Goal: Navigation & Orientation: Find specific page/section

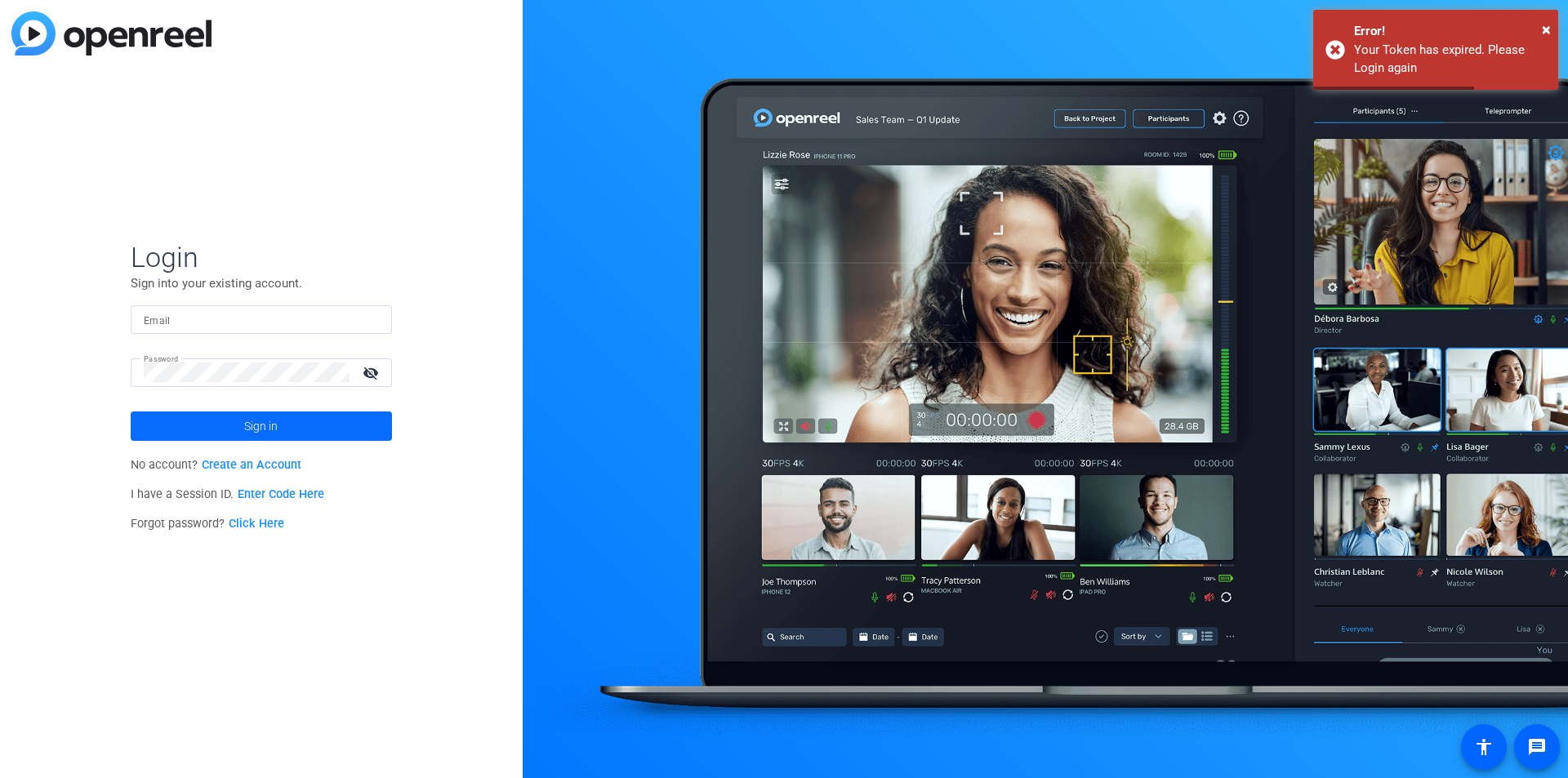
click at [242, 425] on span at bounding box center [261, 425] width 261 height 39
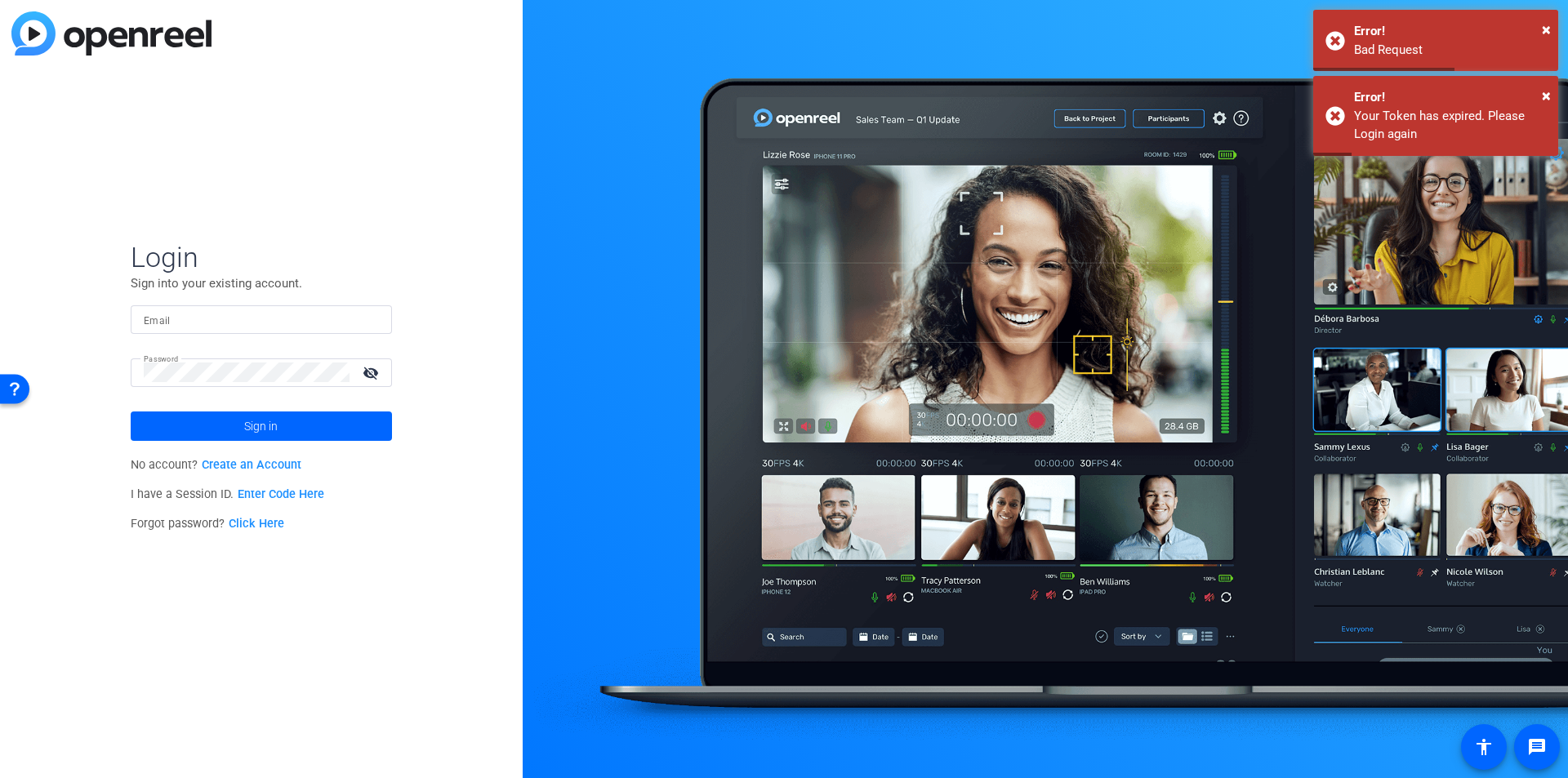
click at [282, 318] on input "Email" at bounding box center [261, 319] width 235 height 20
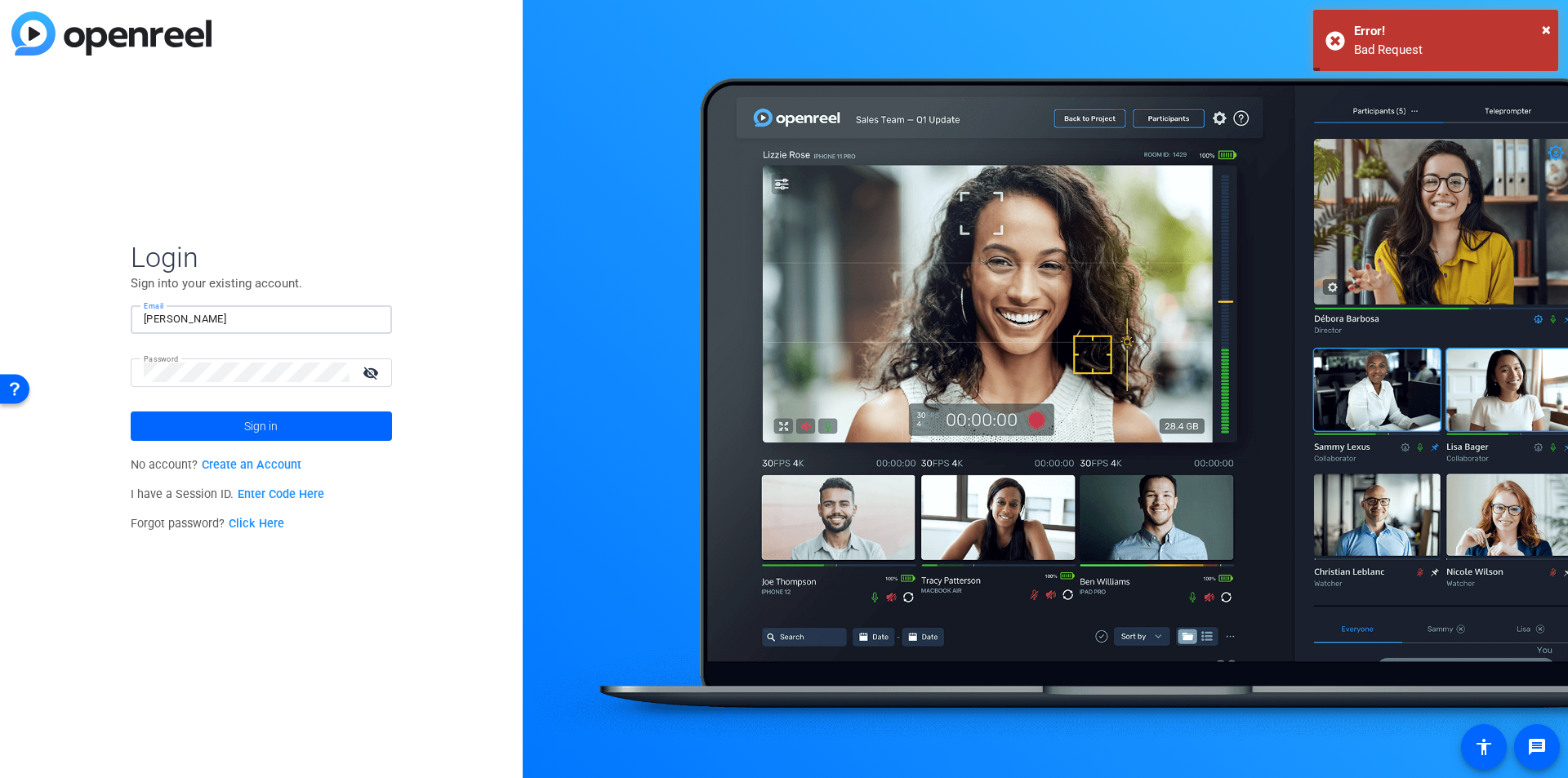
click at [266, 325] on input "[PERSON_NAME]" at bounding box center [261, 319] width 235 height 20
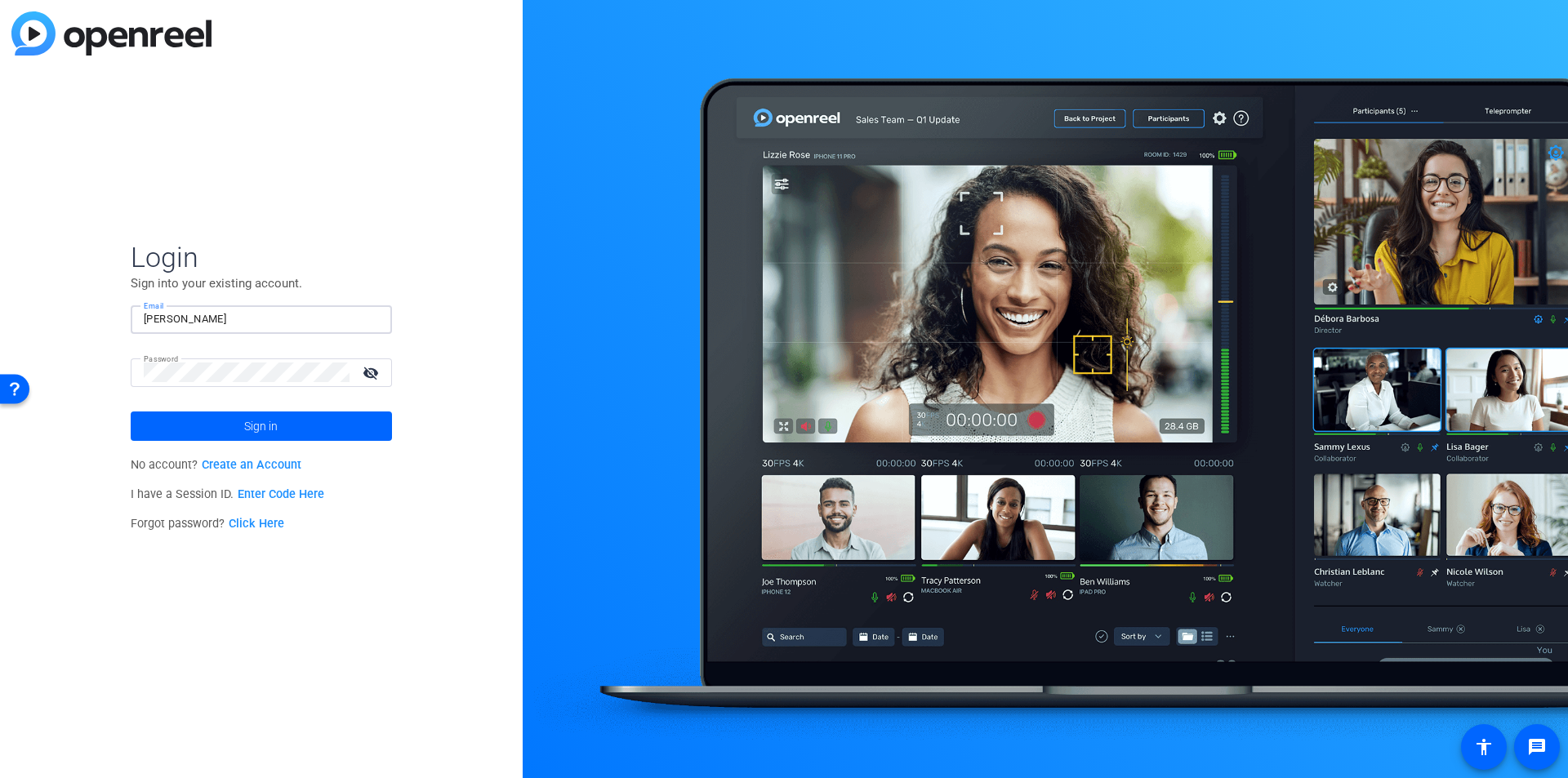
type input "[PERSON_NAME][EMAIL_ADDRESS][DOMAIN_NAME]"
click at [250, 416] on span "Sign in" at bounding box center [261, 425] width 34 height 41
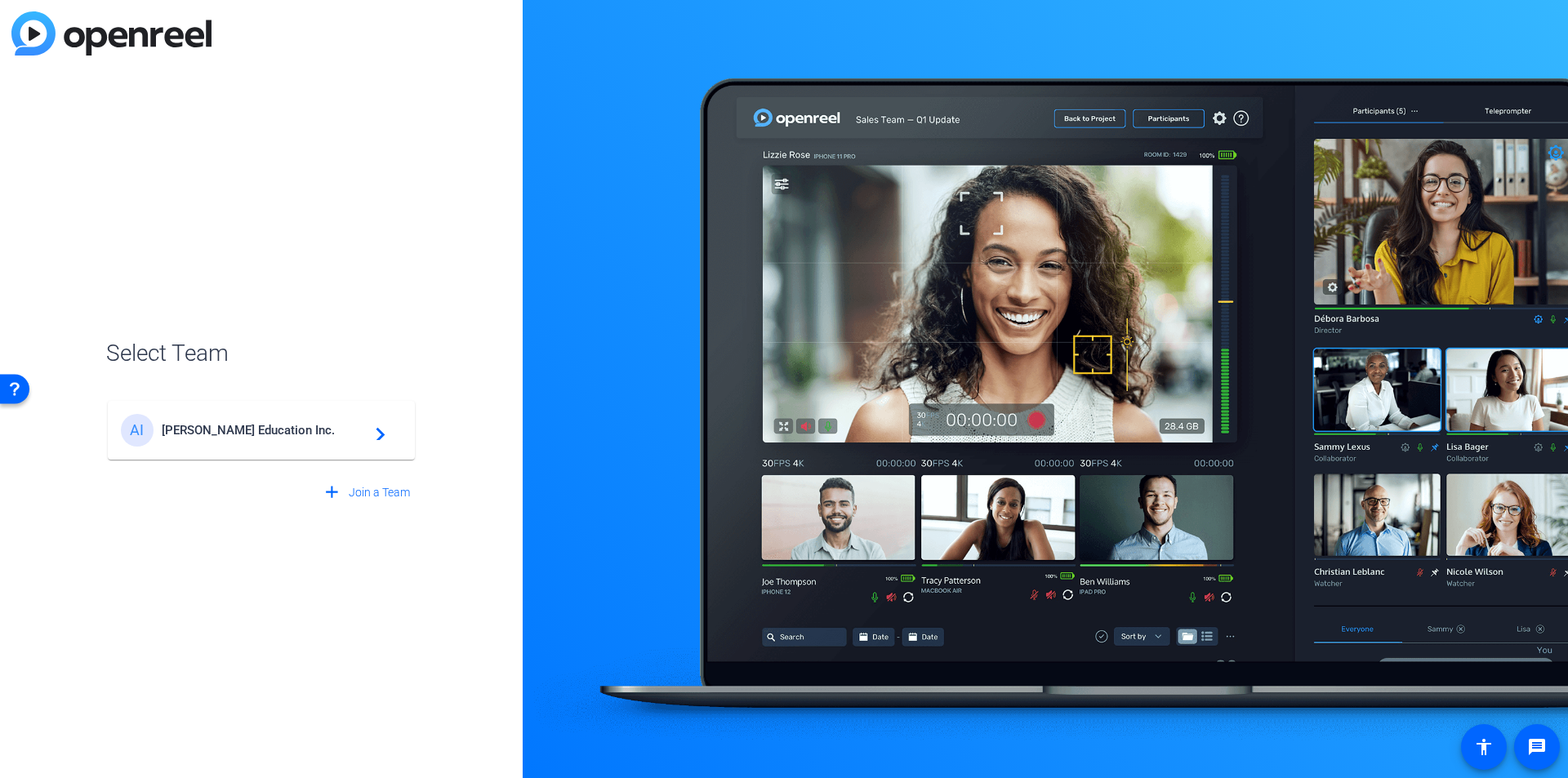
click at [291, 418] on div "[PERSON_NAME] Education Inc. navigate_next" at bounding box center [261, 430] width 281 height 33
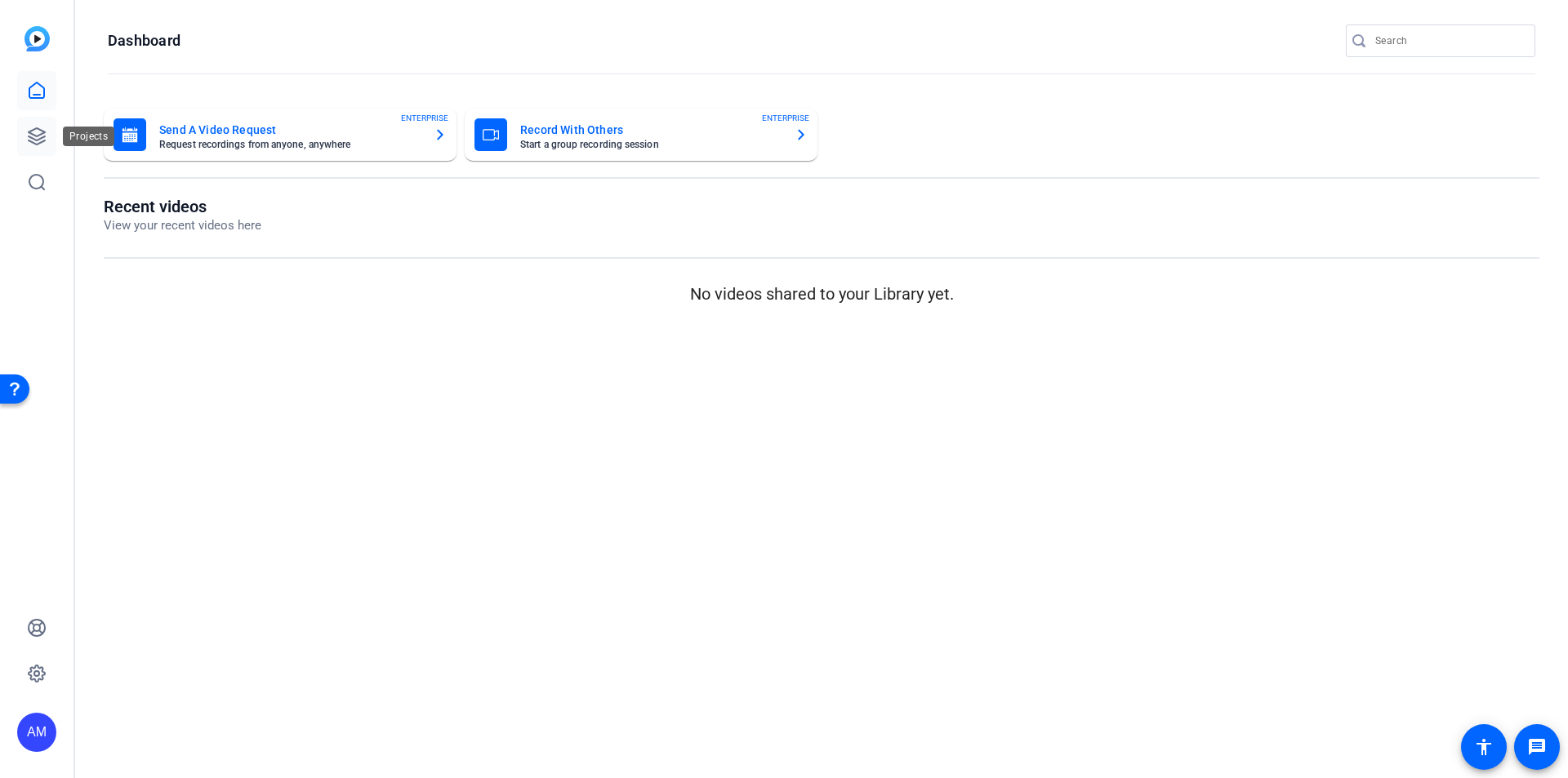
click at [39, 126] on icon at bounding box center [37, 136] width 20 height 20
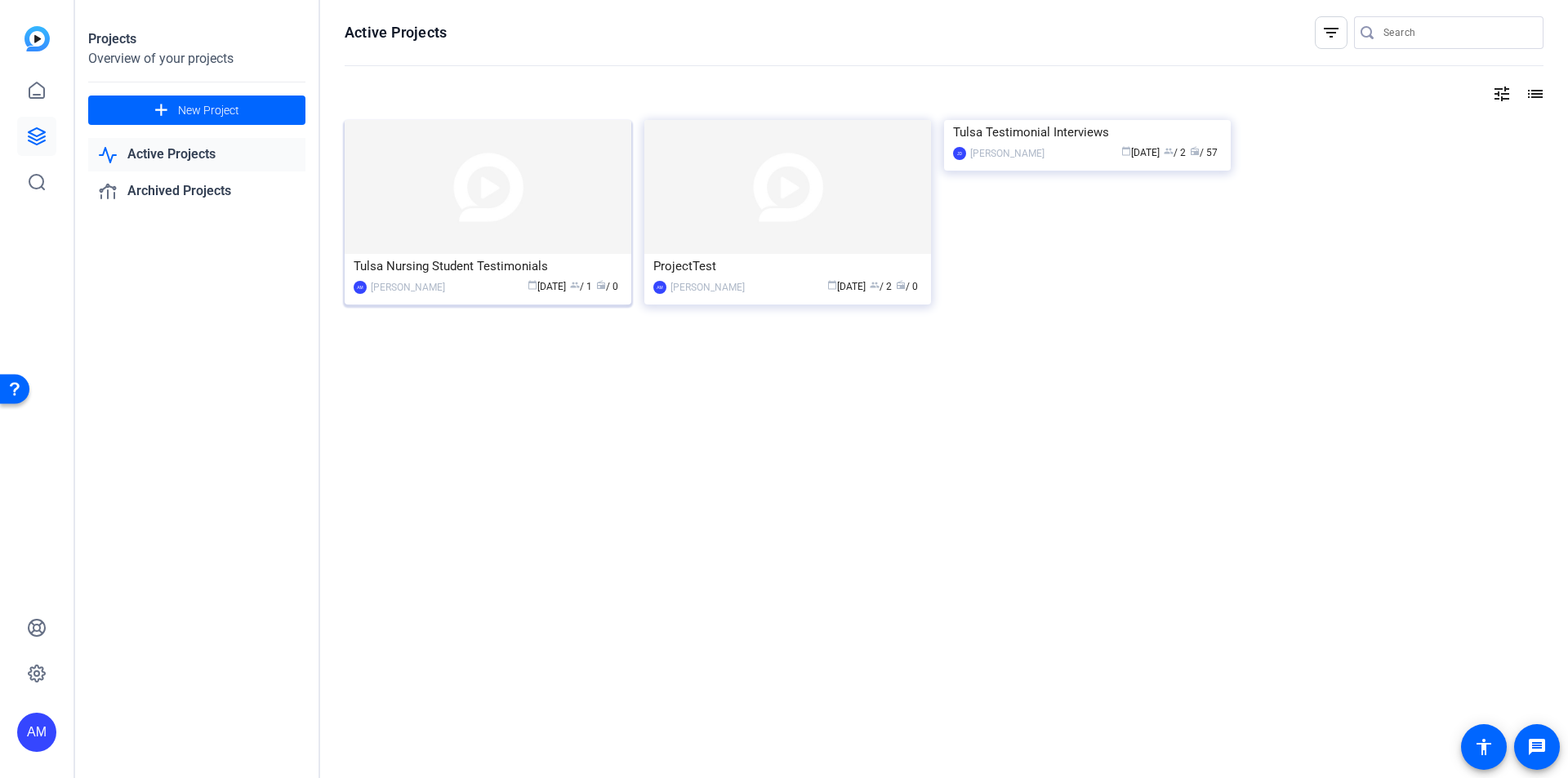
click at [470, 279] on div "calendar_today [DATE] group / 1 radio / 0" at bounding box center [538, 286] width 169 height 17
